Goal: Task Accomplishment & Management: Use online tool/utility

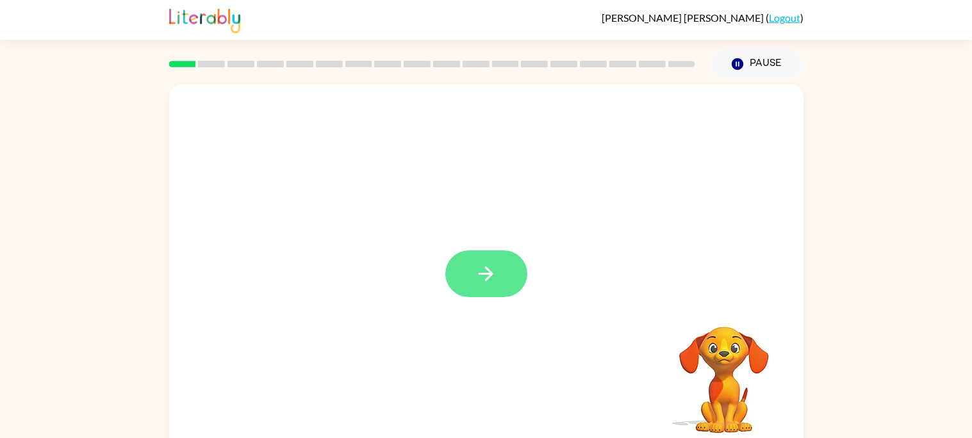
click at [493, 280] on icon "button" at bounding box center [486, 274] width 22 height 22
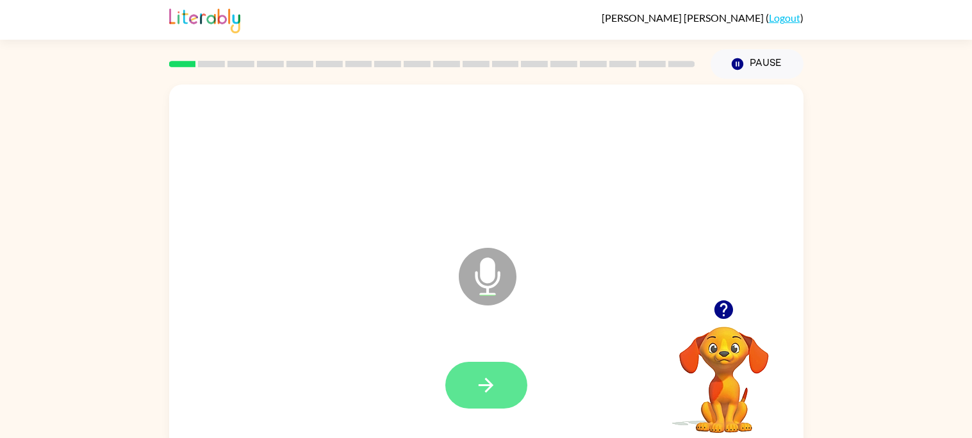
click at [473, 387] on button "button" at bounding box center [486, 385] width 82 height 47
click at [489, 378] on icon "button" at bounding box center [486, 385] width 22 height 22
click at [486, 390] on icon "button" at bounding box center [486, 385] width 22 height 22
click at [496, 399] on button "button" at bounding box center [486, 385] width 82 height 47
click at [495, 386] on icon "button" at bounding box center [486, 385] width 22 height 22
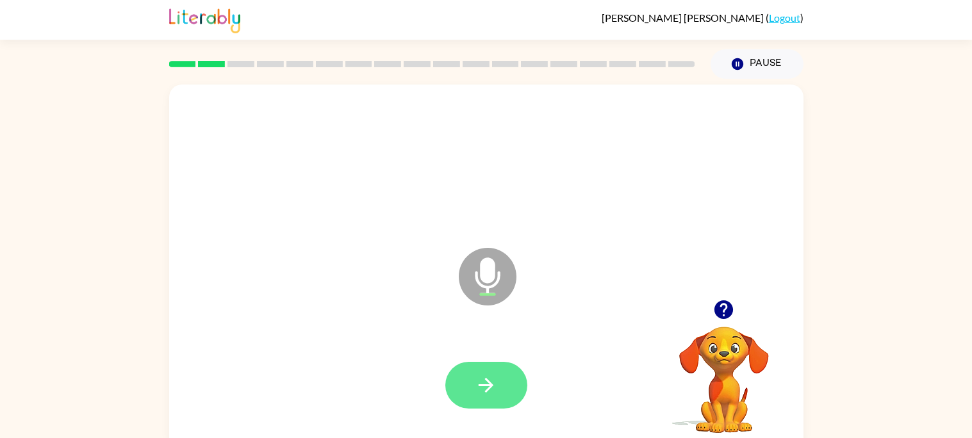
click at [497, 384] on button "button" at bounding box center [486, 385] width 82 height 47
click at [500, 377] on button "button" at bounding box center [486, 385] width 82 height 47
click at [500, 375] on button "button" at bounding box center [486, 385] width 82 height 47
click at [503, 376] on button "button" at bounding box center [486, 385] width 82 height 47
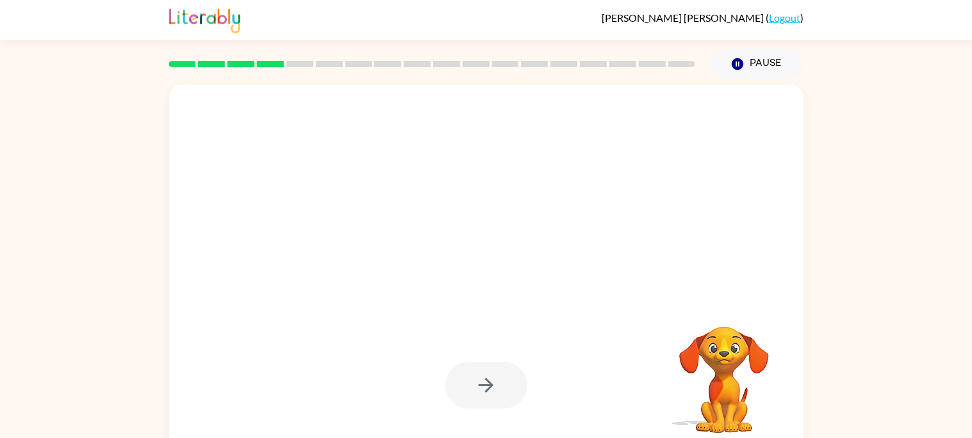
click at [503, 376] on div at bounding box center [486, 385] width 82 height 47
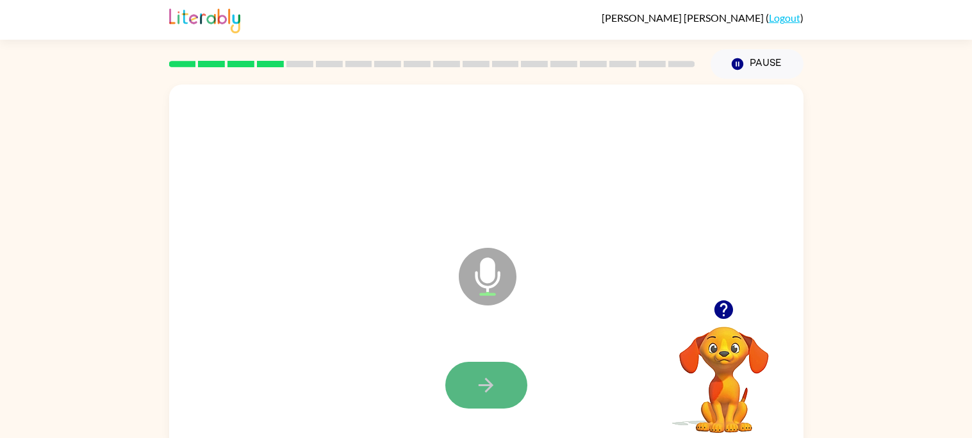
click at [503, 377] on button "button" at bounding box center [486, 385] width 82 height 47
click at [498, 379] on button "button" at bounding box center [486, 385] width 82 height 47
drag, startPoint x: 495, startPoint y: 384, endPoint x: 501, endPoint y: 389, distance: 7.3
click at [501, 389] on button "button" at bounding box center [486, 385] width 82 height 47
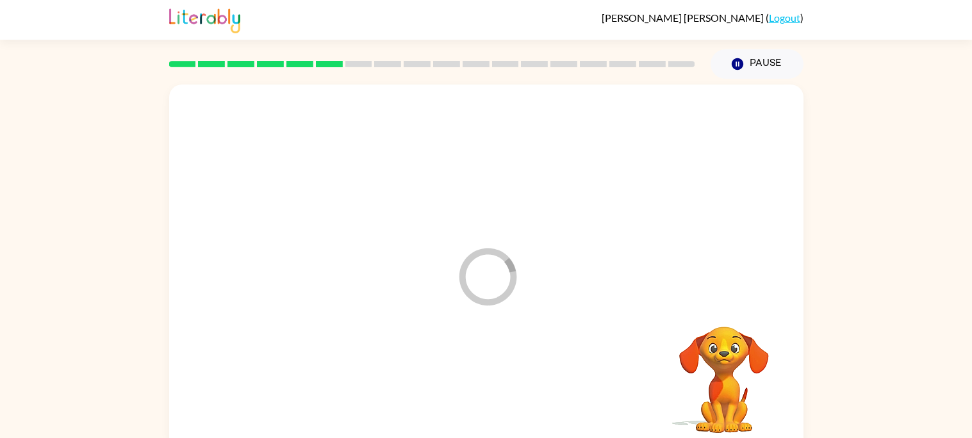
click at [731, 376] on video "Your browser must support playing .mp4 files to use Literably. Please try using…" at bounding box center [724, 371] width 128 height 128
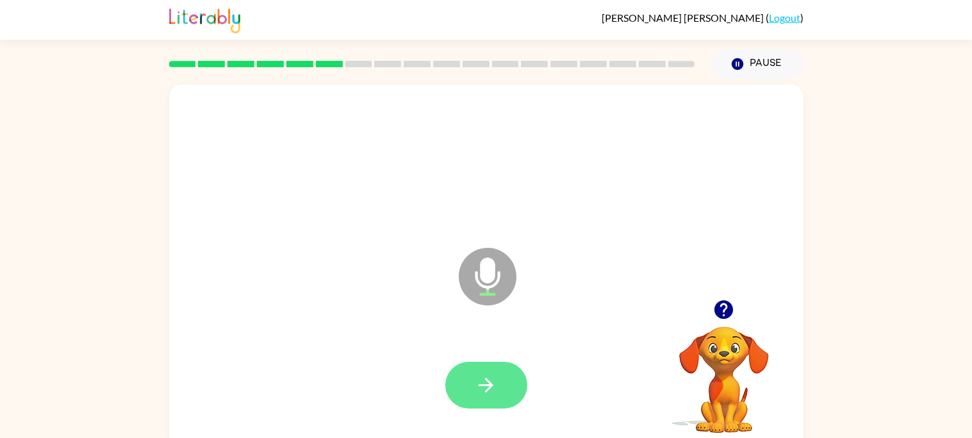
click at [489, 394] on icon "button" at bounding box center [486, 385] width 22 height 22
click at [485, 399] on button "button" at bounding box center [486, 385] width 82 height 47
click at [723, 401] on video "Your browser must support playing .mp4 files to use Literably. Please try using…" at bounding box center [724, 371] width 128 height 128
click at [730, 416] on video "Your browser must support playing .mp4 files to use Literably. Please try using…" at bounding box center [724, 371] width 128 height 128
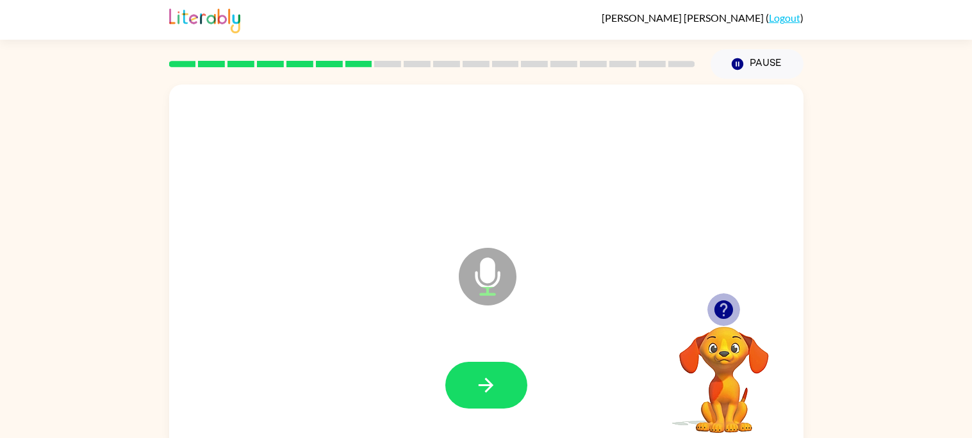
click at [722, 309] on icon "button" at bounding box center [723, 309] width 19 height 19
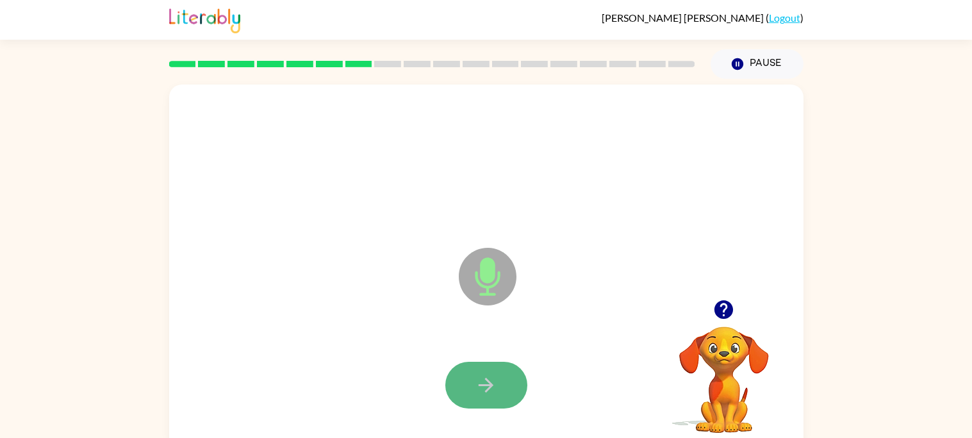
click at [491, 377] on icon "button" at bounding box center [486, 385] width 22 height 22
click at [503, 377] on button "button" at bounding box center [486, 385] width 82 height 47
click at [491, 384] on icon "button" at bounding box center [485, 385] width 15 height 15
click at [482, 388] on icon "button" at bounding box center [486, 385] width 22 height 22
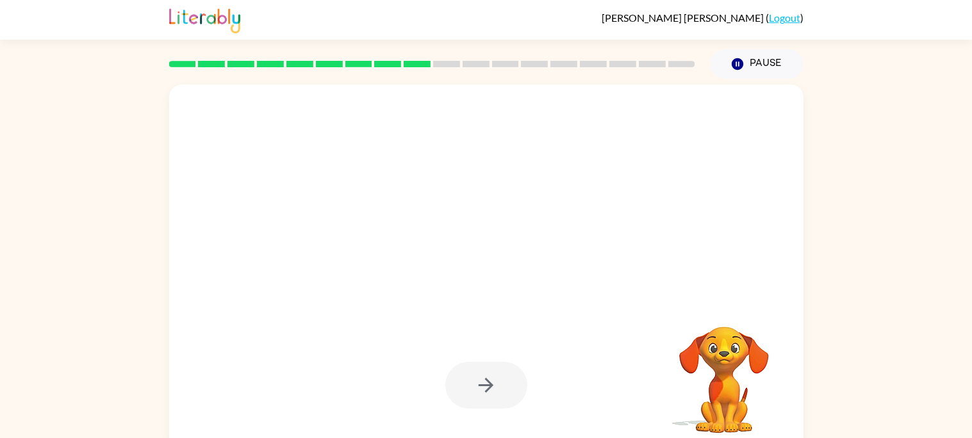
click at [455, 395] on div at bounding box center [486, 385] width 82 height 47
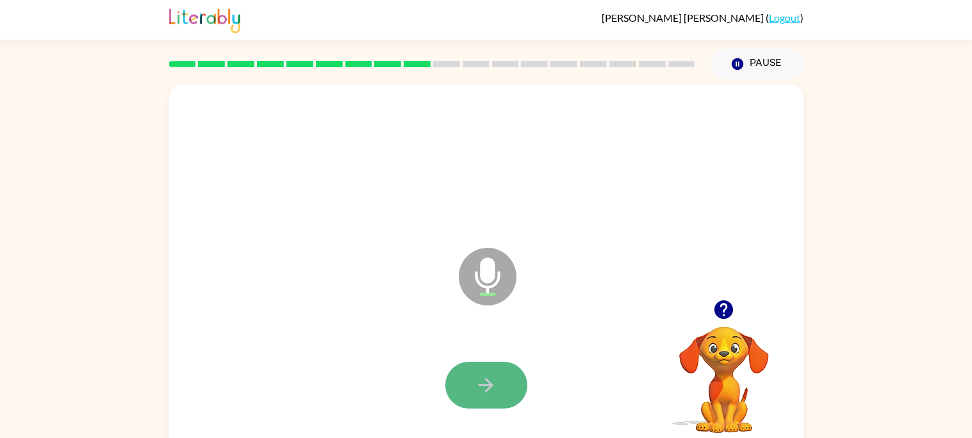
click at [455, 395] on button "button" at bounding box center [486, 385] width 82 height 47
click at [477, 389] on icon "button" at bounding box center [486, 385] width 22 height 22
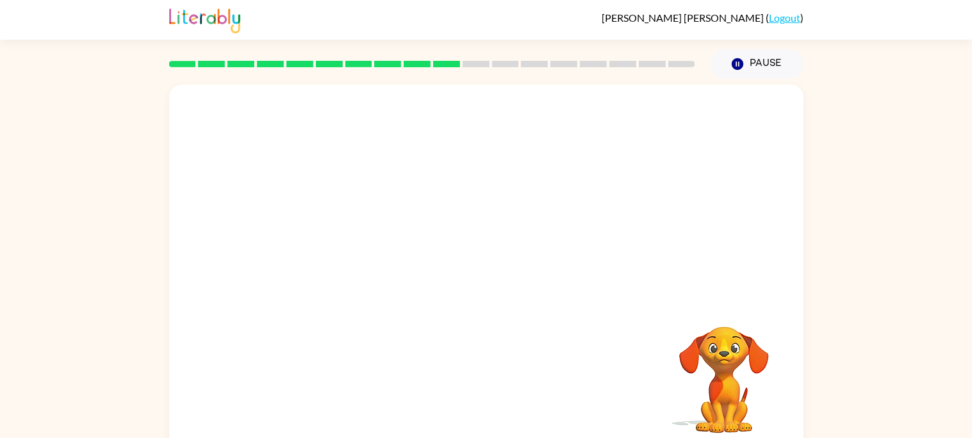
click at [708, 360] on video "Your browser must support playing .mp4 files to use Literably. Please try using…" at bounding box center [724, 371] width 128 height 128
click at [717, 362] on video "Your browser must support playing .mp4 files to use Literably. Please try using…" at bounding box center [724, 371] width 128 height 128
click at [404, 327] on div at bounding box center [486, 268] width 634 height 366
click at [403, 327] on div at bounding box center [486, 268] width 634 height 366
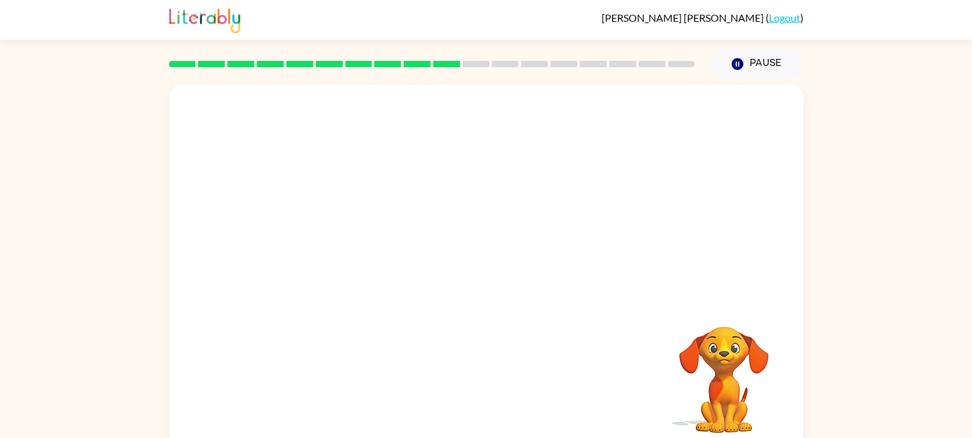
click at [403, 327] on div at bounding box center [486, 268] width 634 height 366
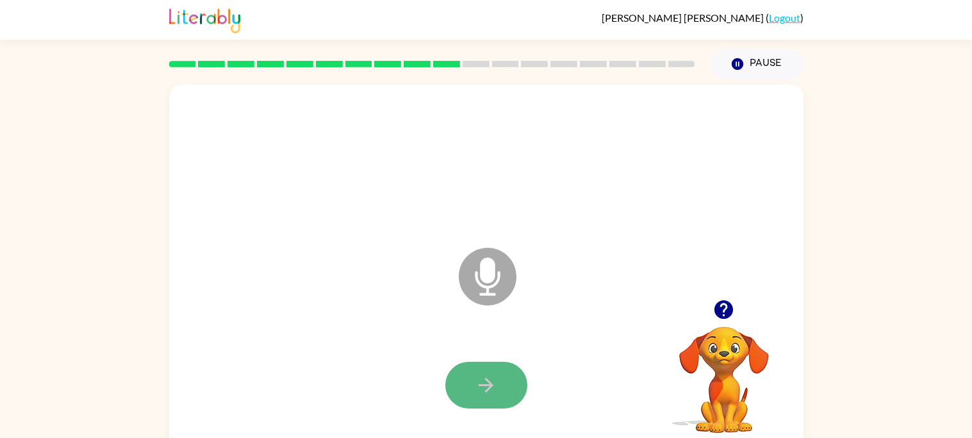
click at [501, 388] on button "button" at bounding box center [486, 385] width 82 height 47
click at [477, 395] on icon "button" at bounding box center [486, 385] width 22 height 22
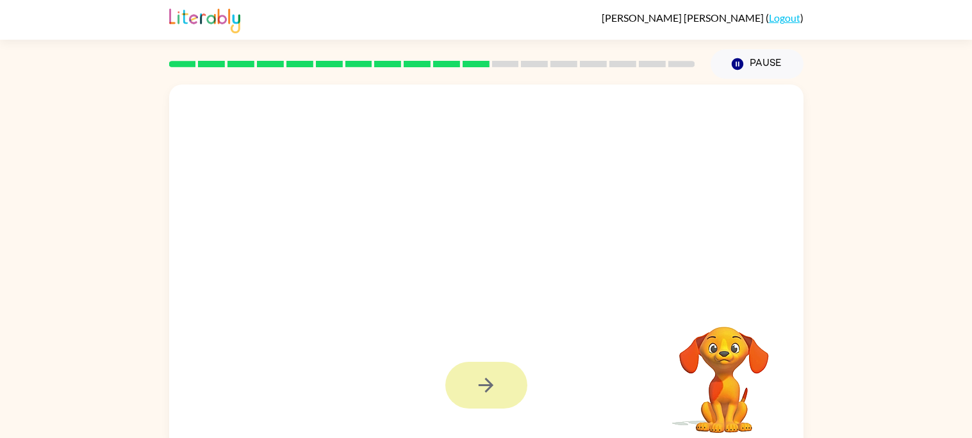
click at [479, 386] on div at bounding box center [486, 385] width 82 height 47
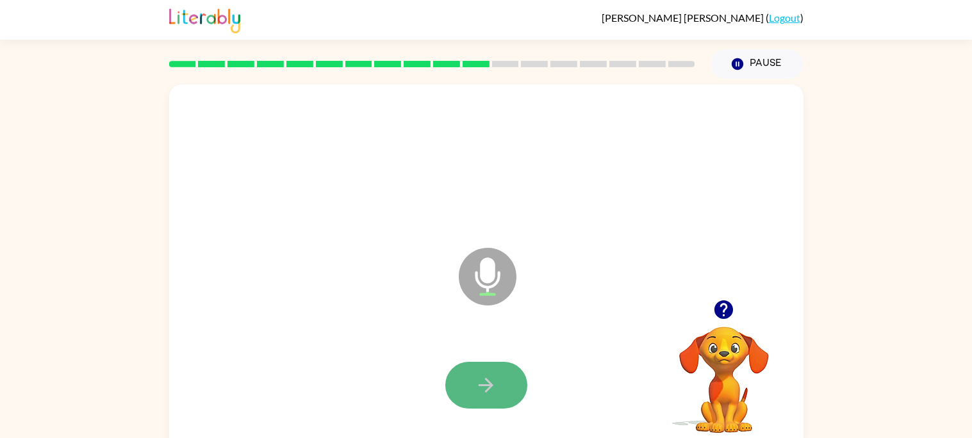
click at [489, 401] on button "button" at bounding box center [486, 385] width 82 height 47
click at [484, 409] on div at bounding box center [486, 385] width 609 height 105
click at [488, 395] on icon "button" at bounding box center [486, 385] width 22 height 22
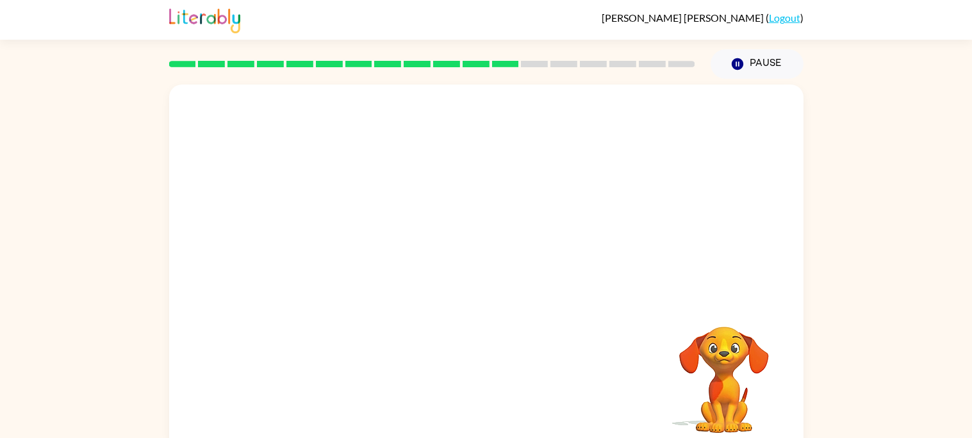
click at [472, 345] on div "Your browser must support playing .mp4 files to use Literably. Please try using…" at bounding box center [486, 268] width 634 height 366
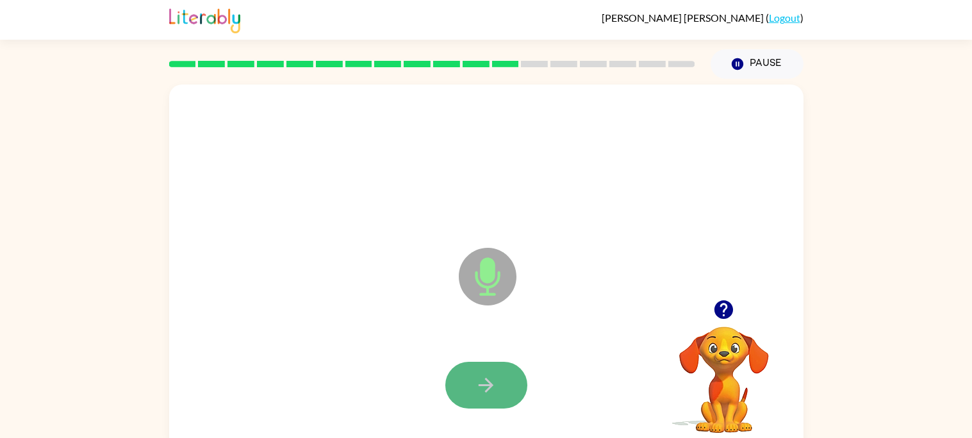
click at [500, 396] on button "button" at bounding box center [486, 385] width 82 height 47
click at [498, 396] on button "button" at bounding box center [486, 385] width 82 height 47
click at [490, 398] on button "button" at bounding box center [486, 385] width 82 height 47
click at [477, 379] on icon "button" at bounding box center [486, 385] width 22 height 22
click at [479, 381] on icon "button" at bounding box center [486, 385] width 22 height 22
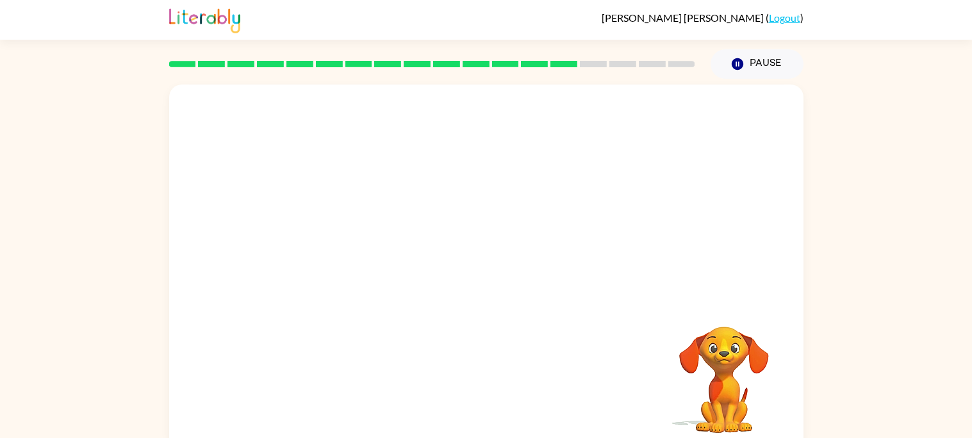
click at [480, 376] on div "Your browser must support playing .mp4 files to use Literably. Please try using…" at bounding box center [486, 268] width 634 height 366
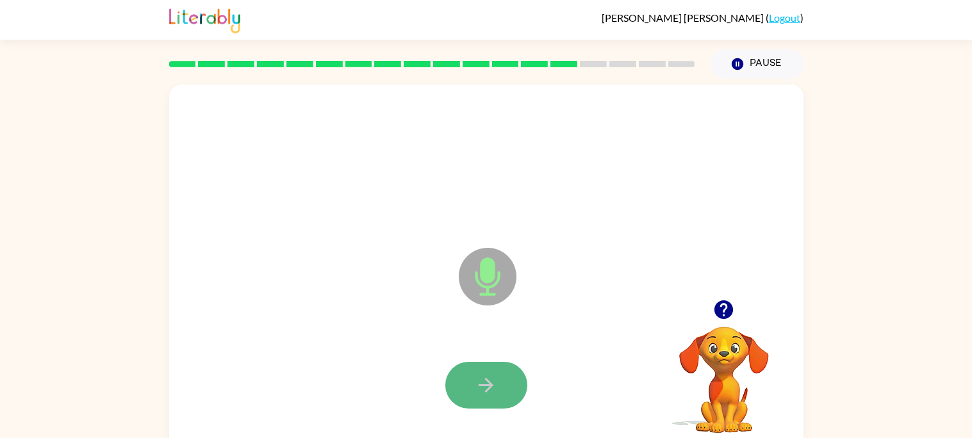
click at [478, 382] on icon "button" at bounding box center [486, 385] width 22 height 22
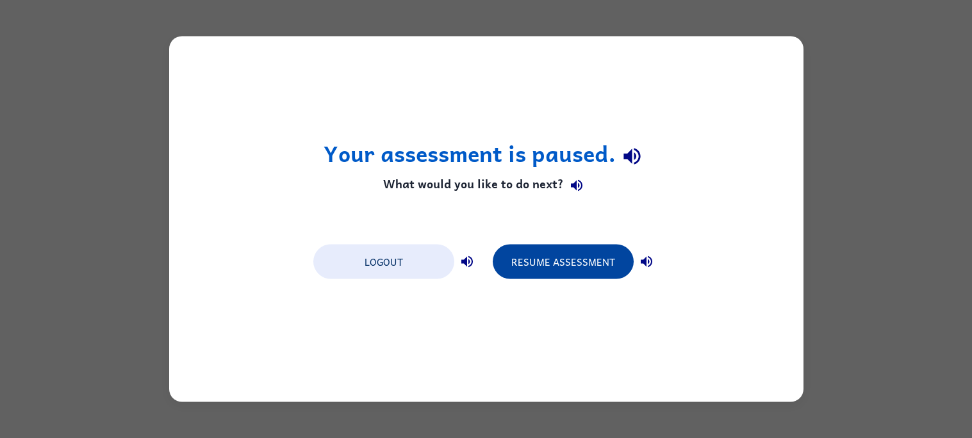
click at [539, 257] on button "Resume Assessment" at bounding box center [563, 262] width 141 height 35
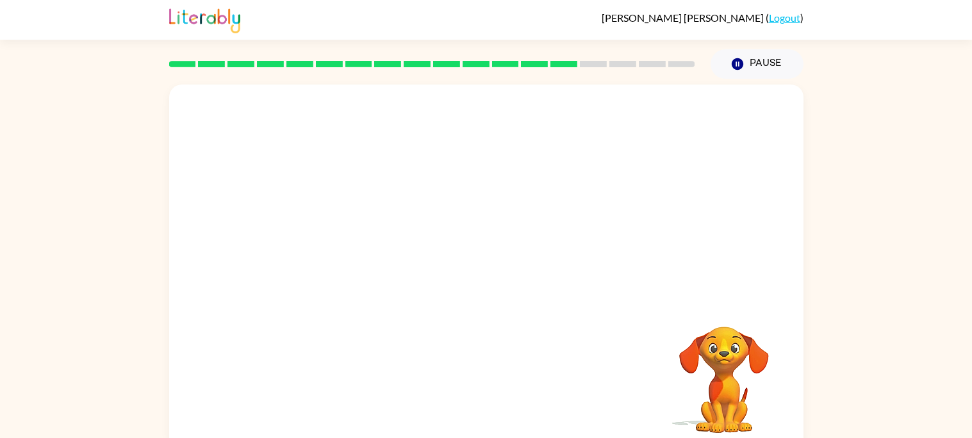
click at [225, 256] on div at bounding box center [486, 192] width 634 height 215
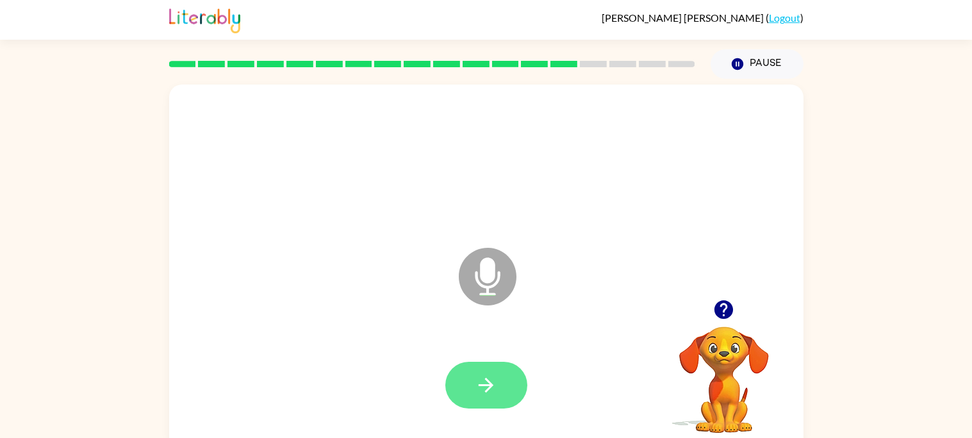
click at [473, 385] on button "button" at bounding box center [486, 385] width 82 height 47
click at [462, 396] on button "button" at bounding box center [486, 385] width 82 height 47
click at [482, 382] on icon "button" at bounding box center [486, 385] width 22 height 22
click at [481, 380] on icon "button" at bounding box center [486, 385] width 22 height 22
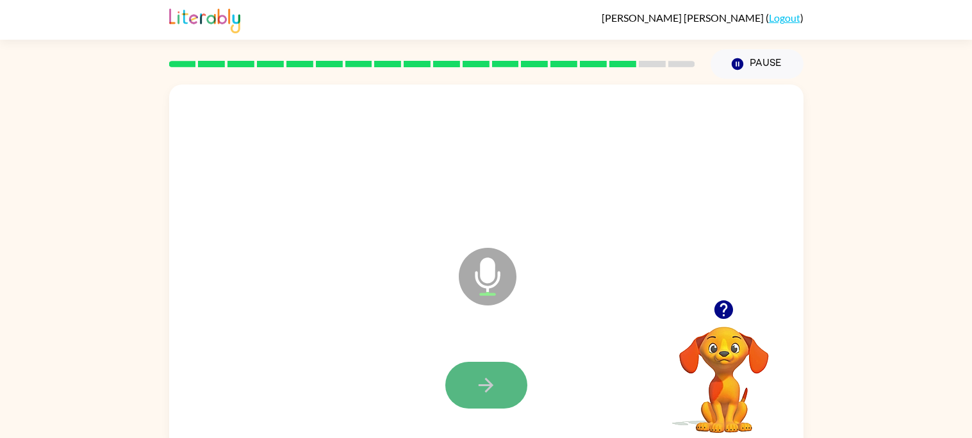
click at [482, 382] on icon "button" at bounding box center [486, 385] width 22 height 22
click at [481, 381] on icon "button" at bounding box center [486, 385] width 22 height 22
click at [481, 382] on icon "button" at bounding box center [486, 385] width 22 height 22
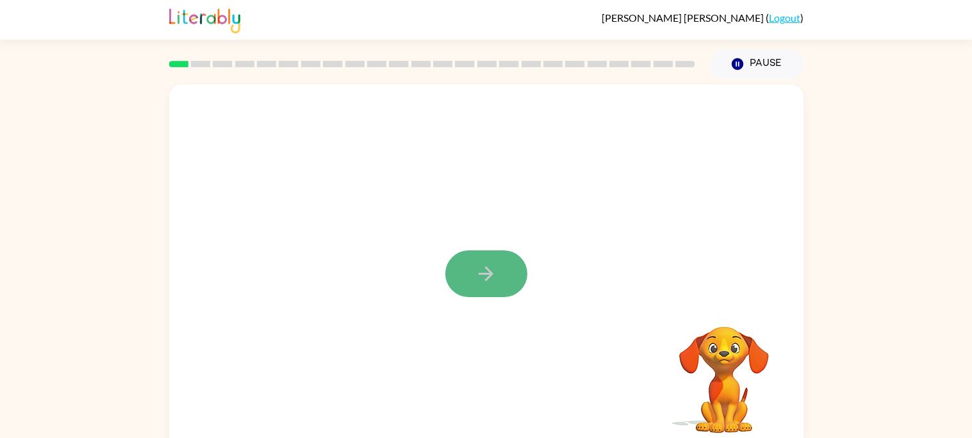
click at [512, 291] on button "button" at bounding box center [486, 273] width 82 height 47
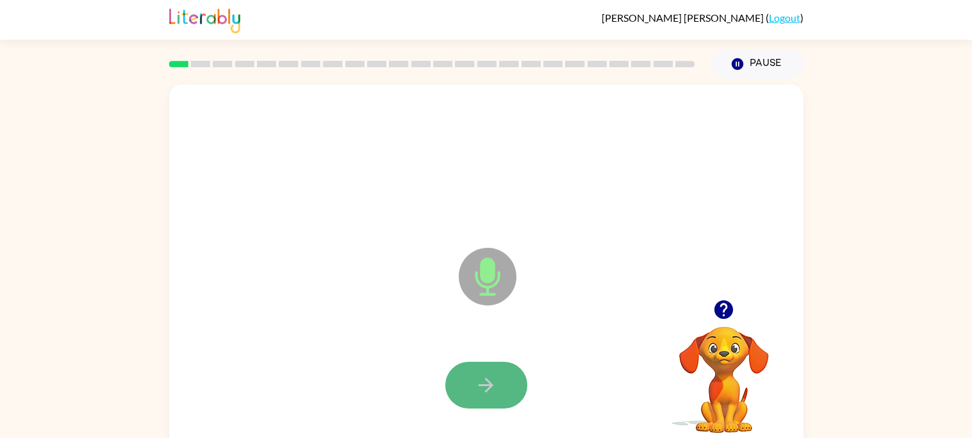
click at [489, 379] on icon "button" at bounding box center [486, 385] width 22 height 22
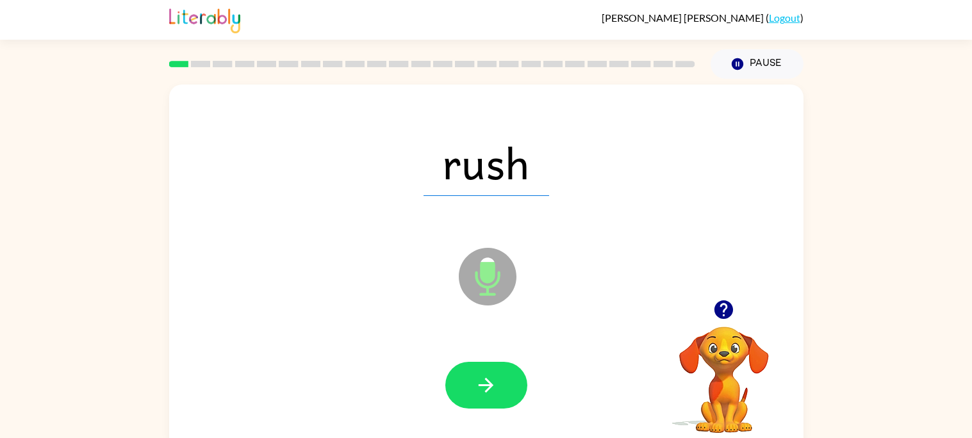
click at [465, 372] on button "button" at bounding box center [486, 385] width 82 height 47
click at [465, 372] on div at bounding box center [486, 385] width 82 height 47
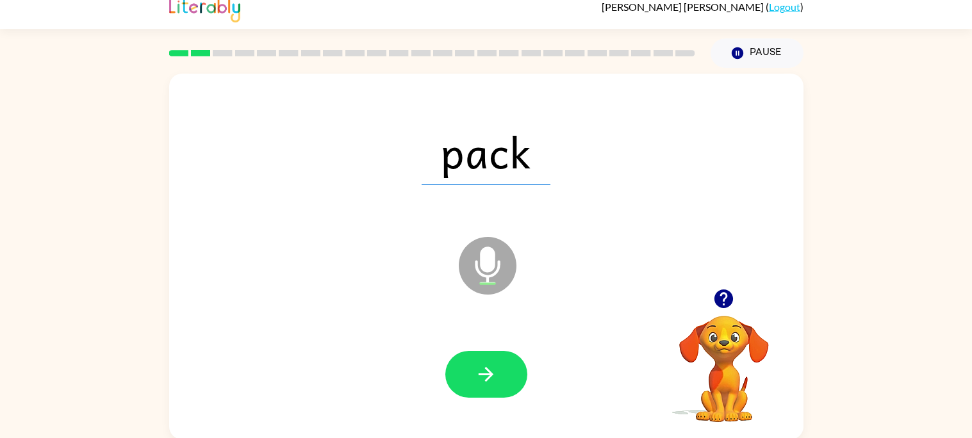
scroll to position [12, 0]
click at [504, 384] on button "button" at bounding box center [486, 373] width 82 height 47
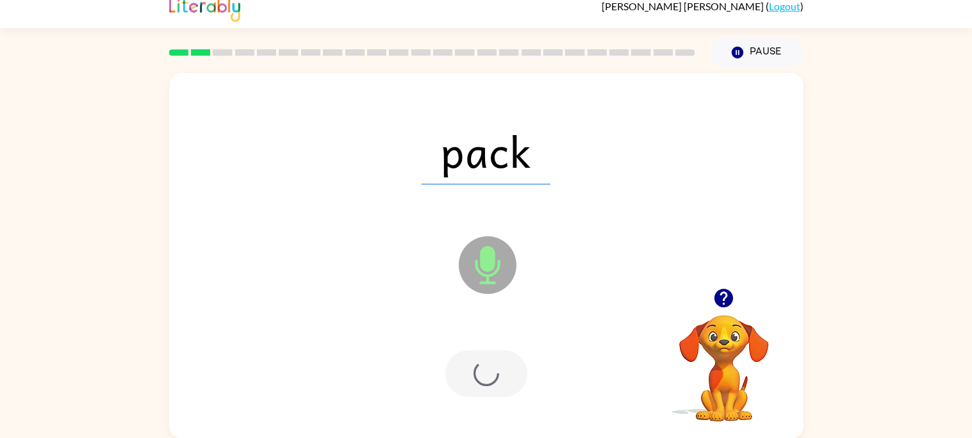
click at [496, 384] on div at bounding box center [486, 373] width 82 height 47
click at [502, 377] on div at bounding box center [486, 373] width 82 height 47
click at [491, 370] on div at bounding box center [486, 373] width 82 height 47
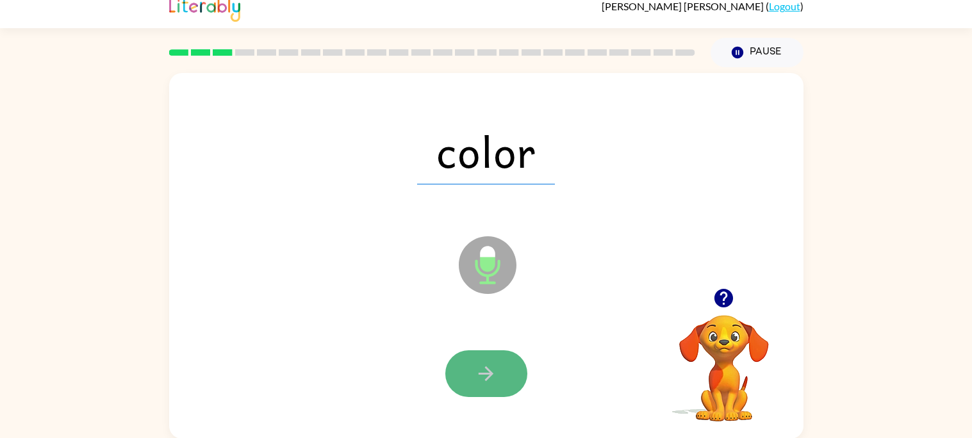
click at [492, 363] on icon "button" at bounding box center [486, 374] width 22 height 22
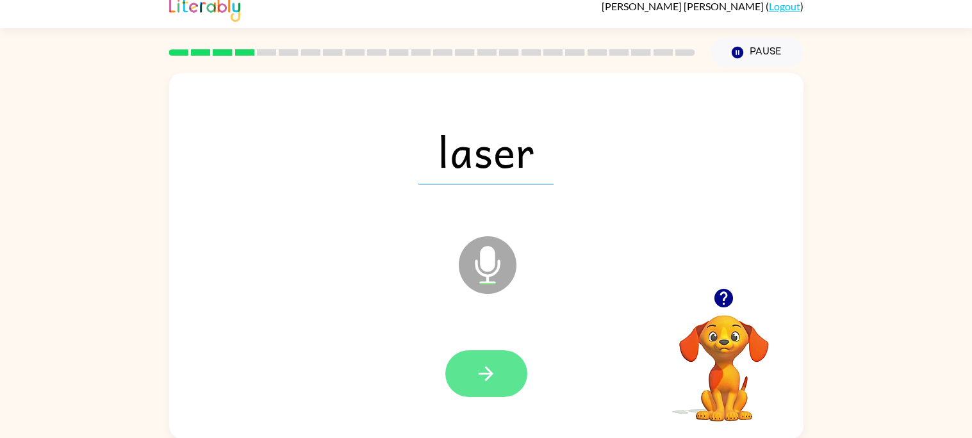
click at [475, 356] on button "button" at bounding box center [486, 373] width 82 height 47
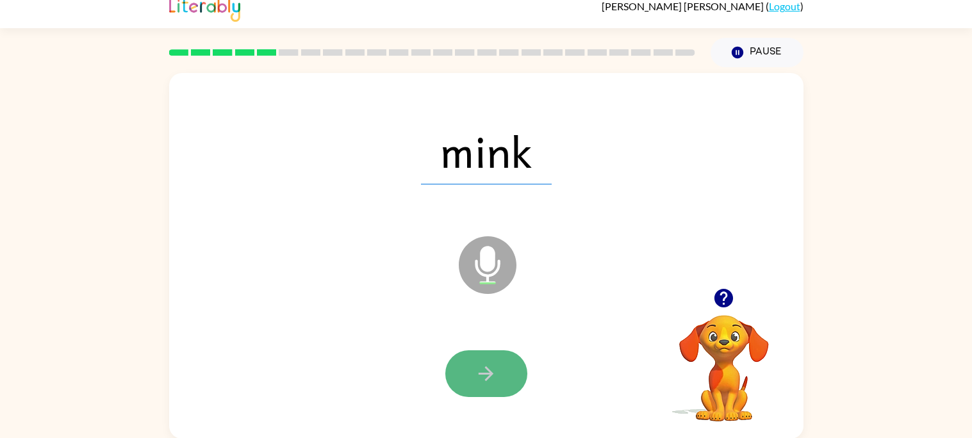
click at [498, 360] on button "button" at bounding box center [486, 373] width 82 height 47
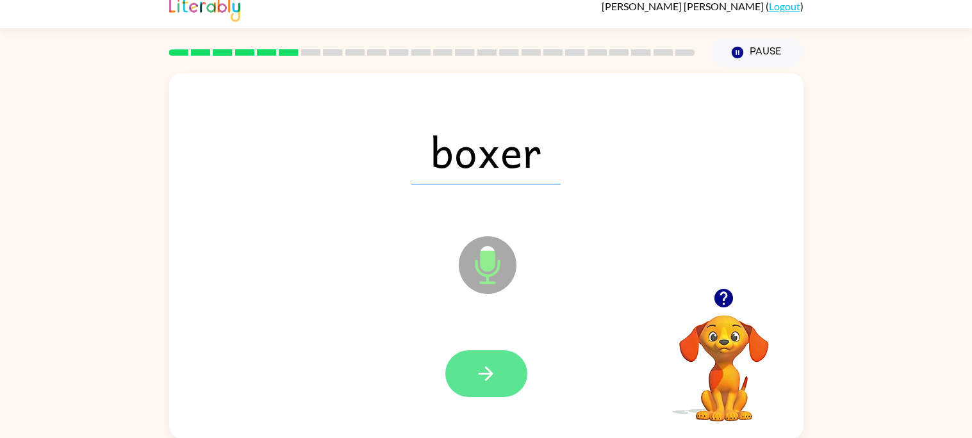
click at [502, 372] on button "button" at bounding box center [486, 373] width 82 height 47
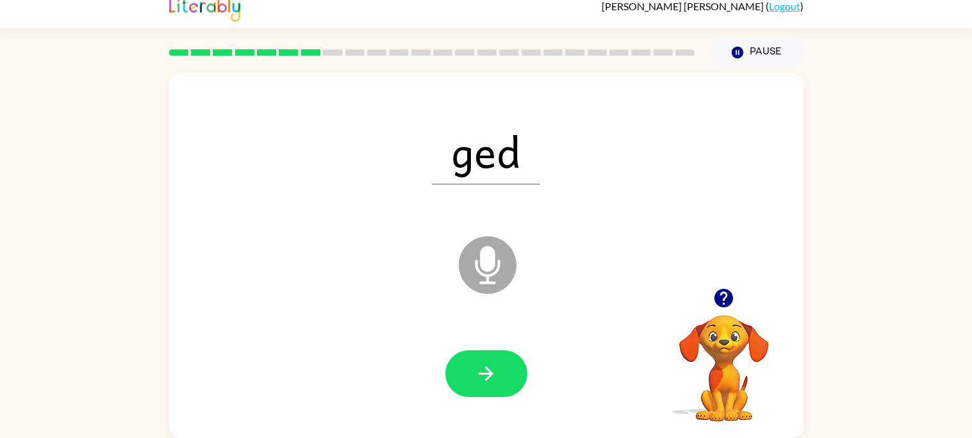
click at [508, 364] on button "button" at bounding box center [486, 373] width 82 height 47
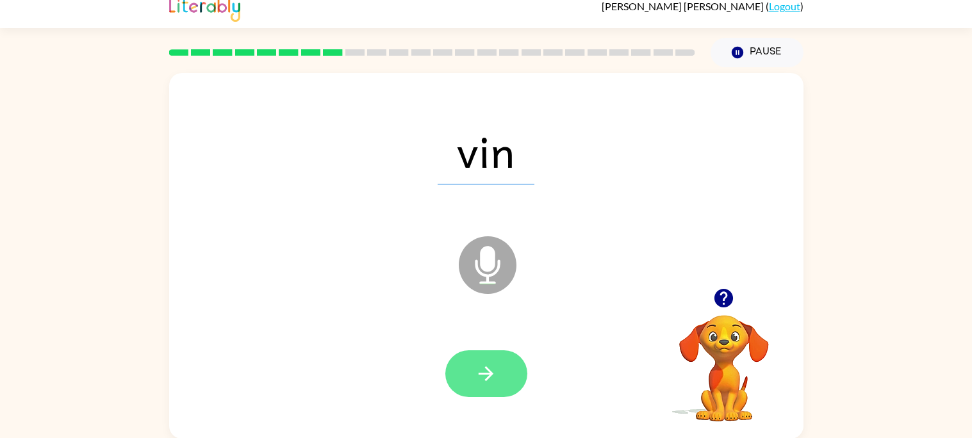
click at [486, 358] on button "button" at bounding box center [486, 373] width 82 height 47
click at [481, 384] on button "button" at bounding box center [486, 373] width 82 height 47
click at [481, 381] on icon "button" at bounding box center [486, 374] width 22 height 22
click at [507, 371] on button "button" at bounding box center [486, 373] width 82 height 47
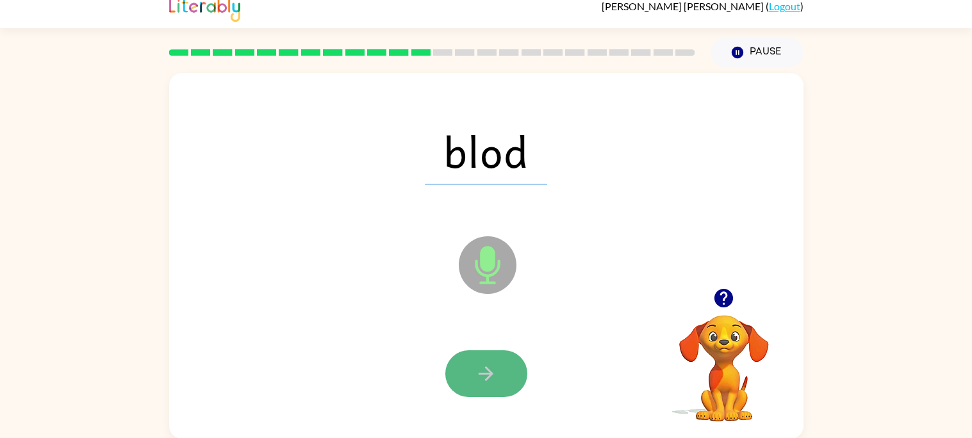
click at [505, 395] on button "button" at bounding box center [486, 373] width 82 height 47
click at [503, 377] on button "button" at bounding box center [486, 373] width 82 height 47
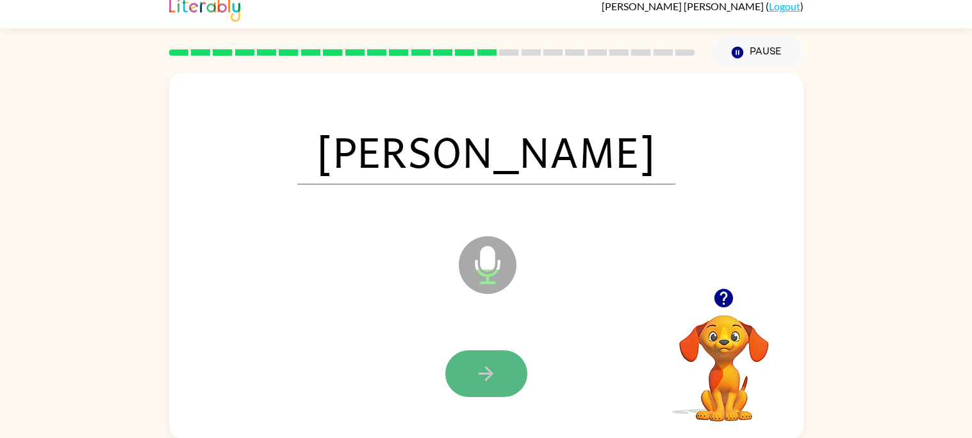
click at [462, 373] on button "button" at bounding box center [486, 373] width 82 height 47
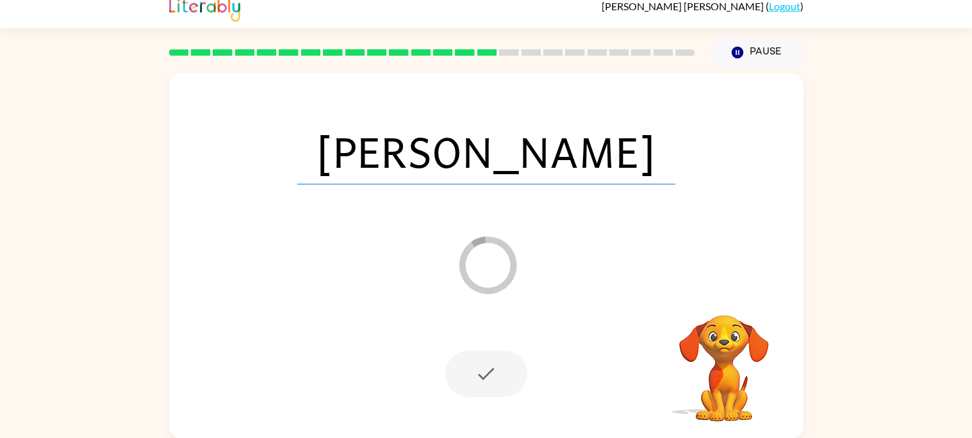
click at [455, 367] on div at bounding box center [486, 373] width 82 height 47
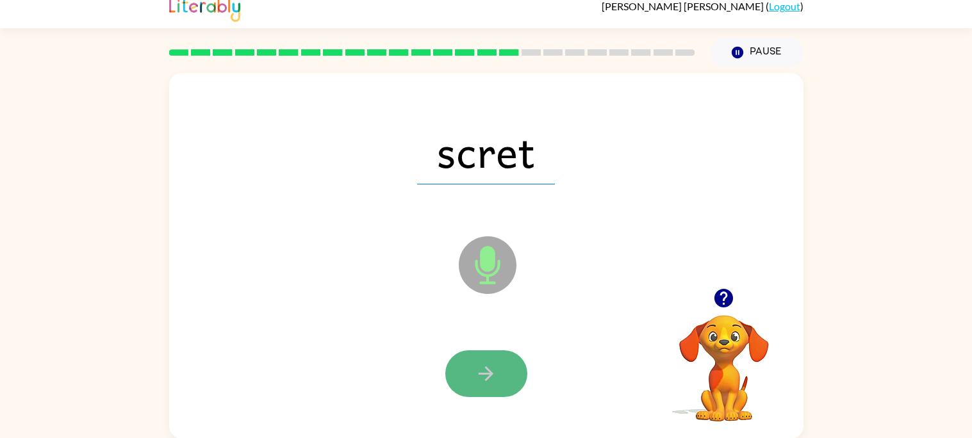
click at [460, 372] on button "button" at bounding box center [486, 373] width 82 height 47
click at [466, 376] on button "button" at bounding box center [486, 373] width 82 height 47
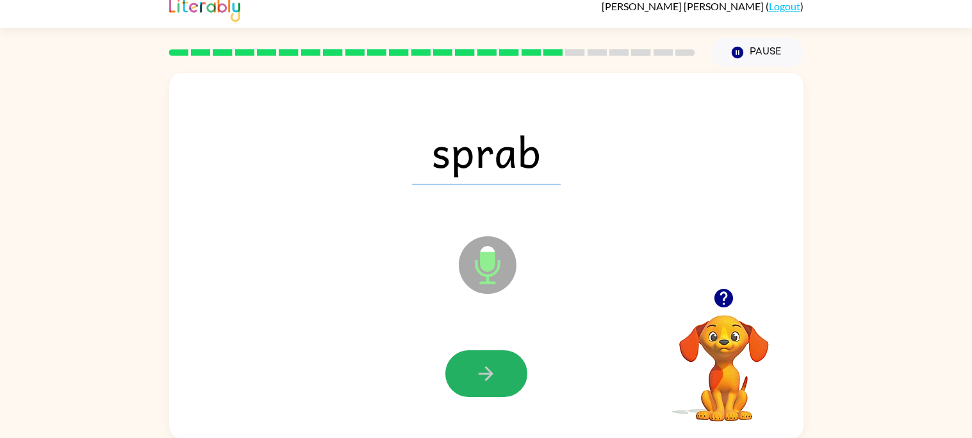
drag, startPoint x: 471, startPoint y: 368, endPoint x: 306, endPoint y: 321, distance: 171.7
click at [306, 322] on div at bounding box center [486, 374] width 609 height 105
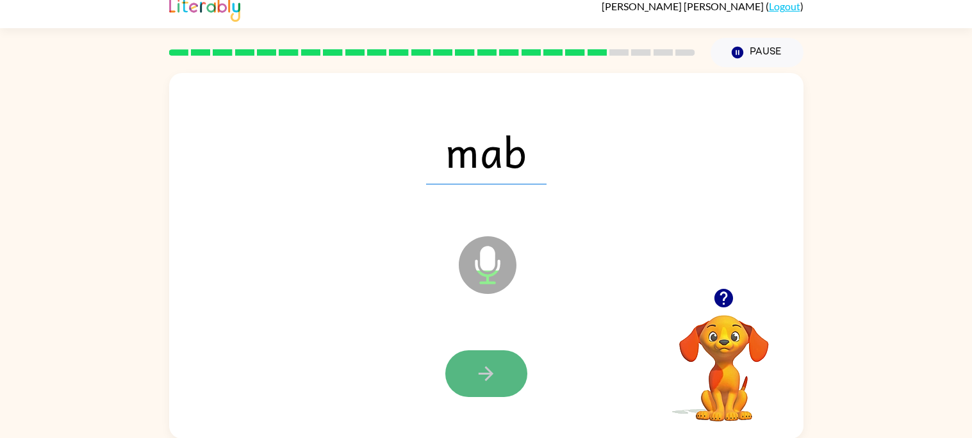
click at [489, 378] on icon "button" at bounding box center [486, 374] width 22 height 22
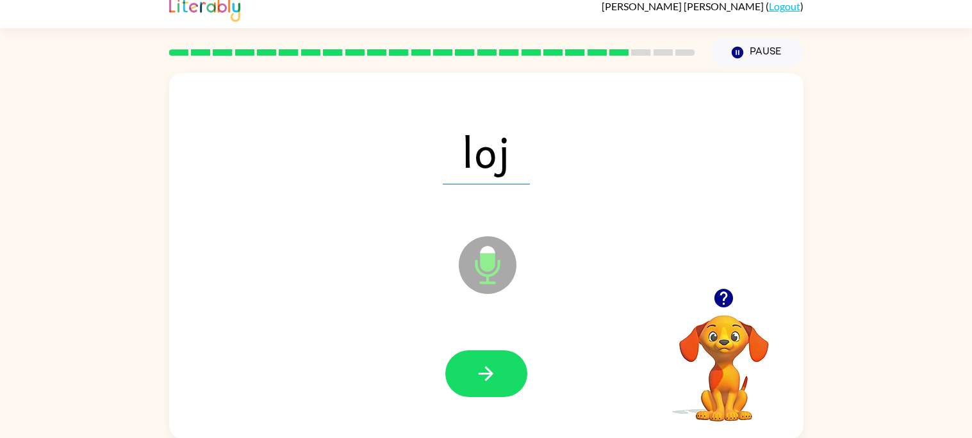
click at [486, 341] on div at bounding box center [486, 374] width 609 height 105
click at [478, 366] on icon "button" at bounding box center [486, 374] width 22 height 22
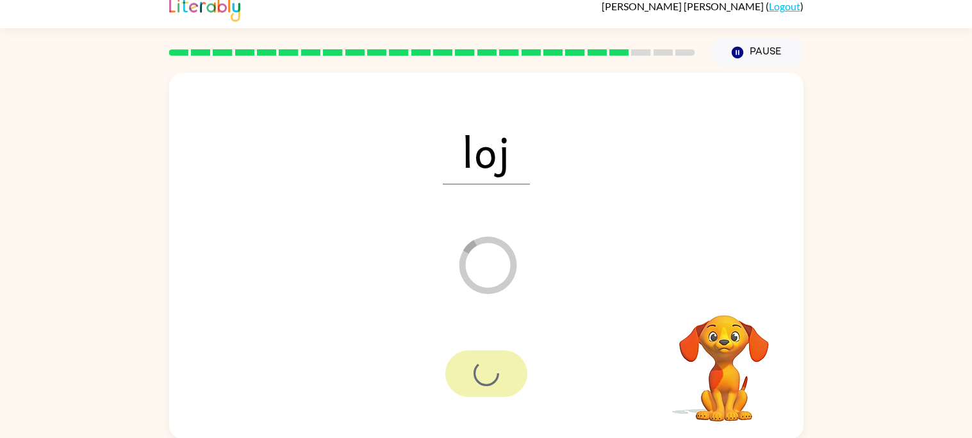
click at [478, 366] on div at bounding box center [486, 373] width 82 height 47
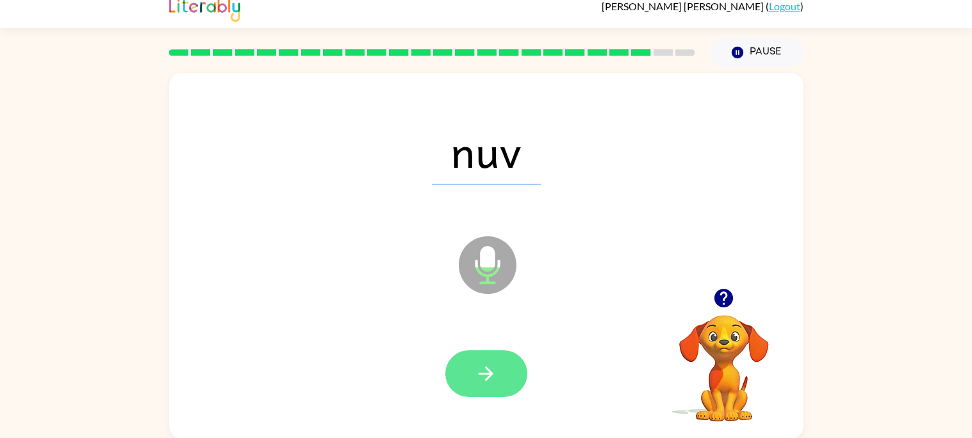
click at [482, 366] on icon "button" at bounding box center [486, 374] width 22 height 22
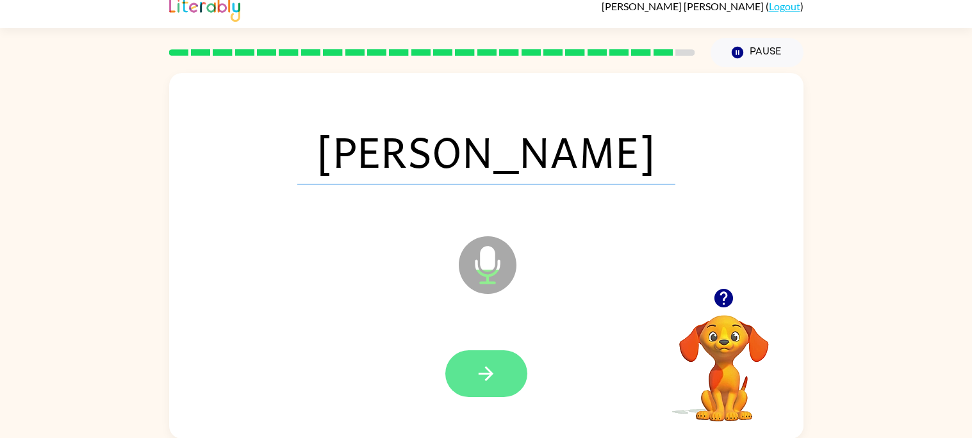
click at [480, 363] on icon "button" at bounding box center [486, 374] width 22 height 22
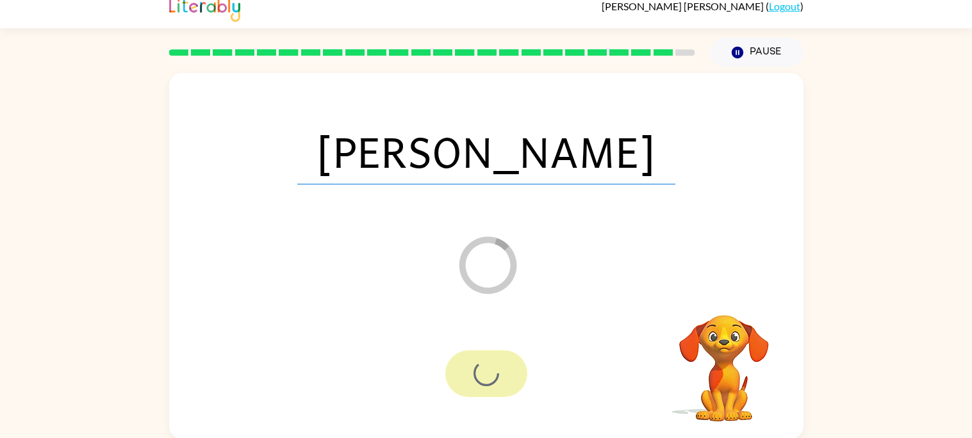
scroll to position [0, 0]
